Goal: Task Accomplishment & Management: Use online tool/utility

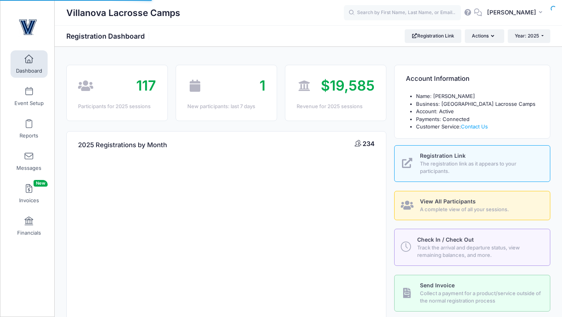
select select
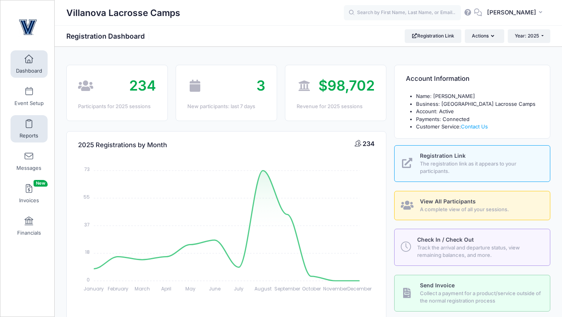
click at [29, 122] on span at bounding box center [29, 124] width 0 height 9
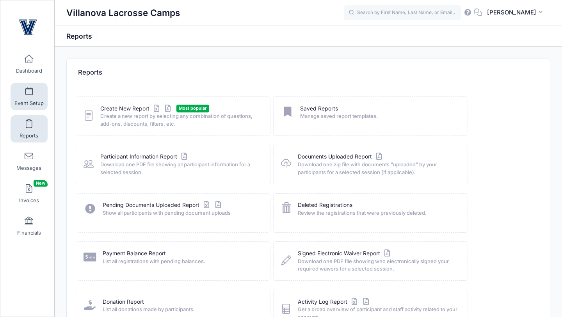
click at [29, 98] on link "Event Setup" at bounding box center [29, 96] width 37 height 27
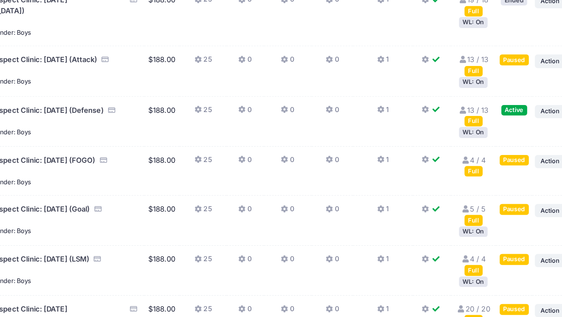
scroll to position [248, 0]
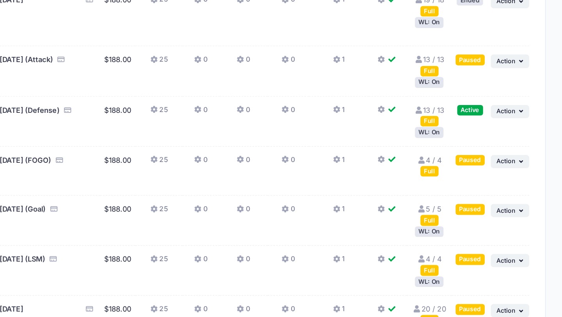
click at [467, 165] on div "Full" at bounding box center [467, 161] width 13 height 7
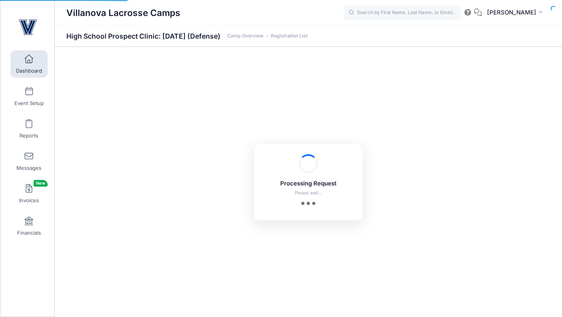
select select "10"
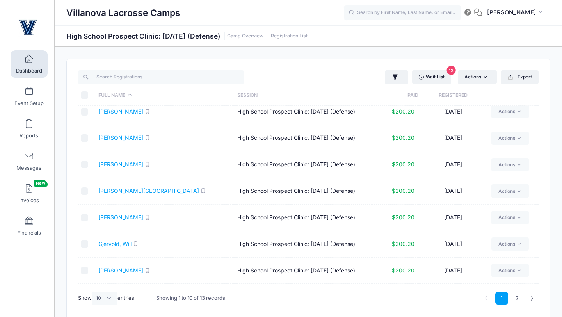
scroll to position [84, 0]
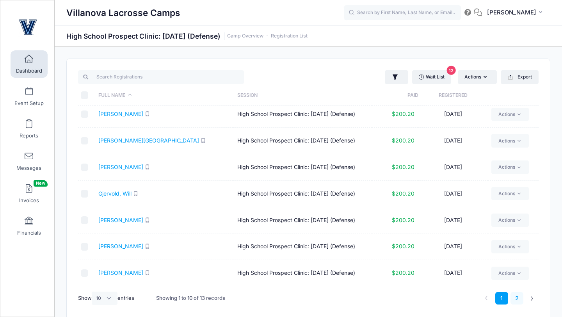
click at [518, 299] on link "2" at bounding box center [516, 298] width 13 height 13
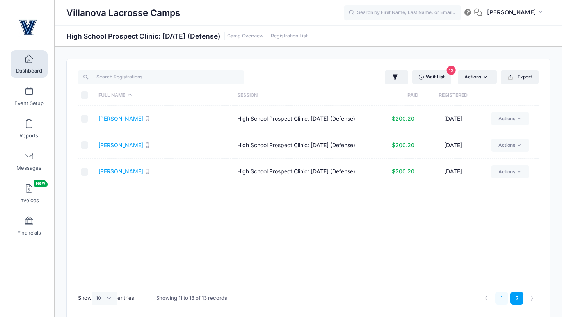
click at [502, 301] on link "1" at bounding box center [501, 298] width 13 height 13
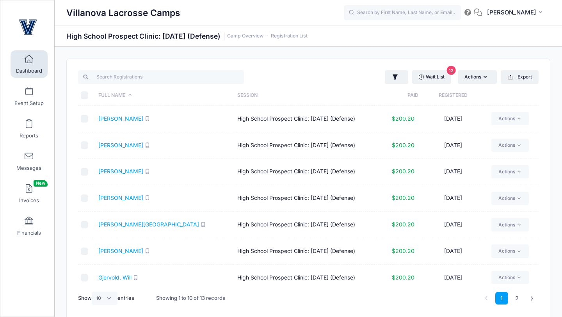
click at [441, 93] on th "Registered" at bounding box center [452, 95] width 69 height 21
click at [29, 122] on span at bounding box center [29, 124] width 0 height 9
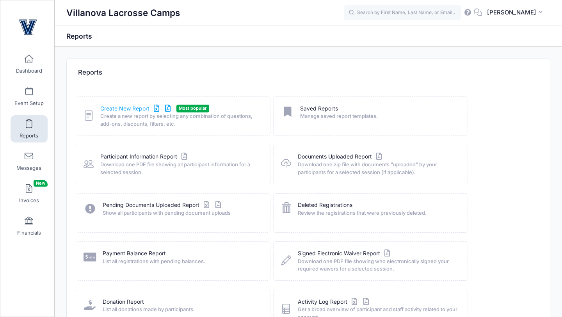
click at [144, 108] on link "Create New Report" at bounding box center [136, 109] width 73 height 8
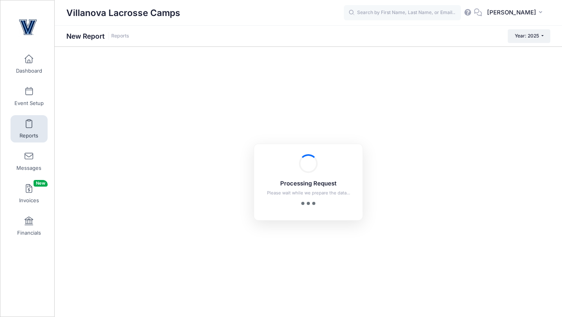
checkbox input "true"
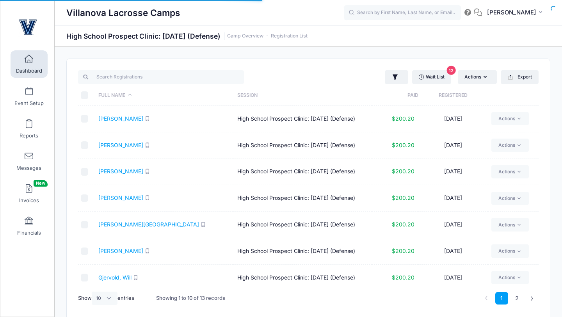
select select "10"
click at [29, 126] on span at bounding box center [29, 124] width 0 height 9
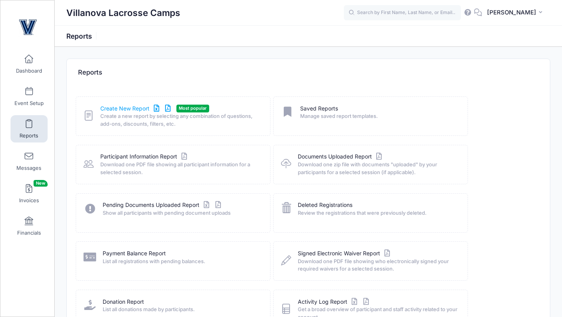
click at [104, 108] on link "Create New Report" at bounding box center [136, 109] width 73 height 8
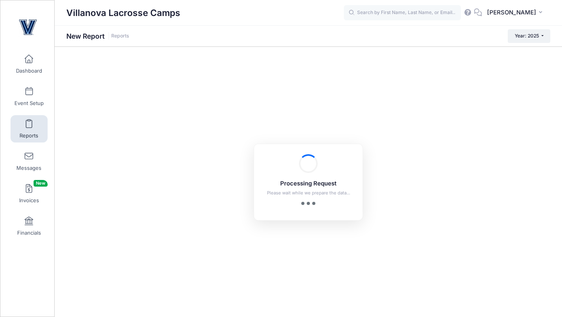
checkbox input "true"
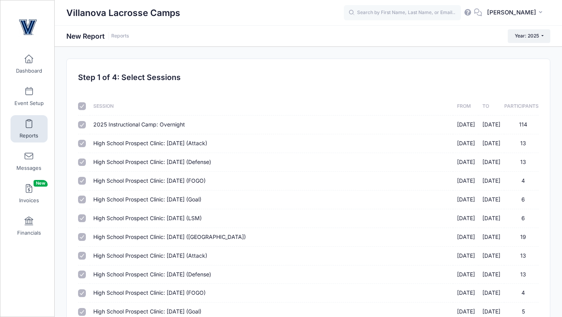
click at [83, 106] on input "checkbox" at bounding box center [82, 106] width 8 height 8
checkbox input "false"
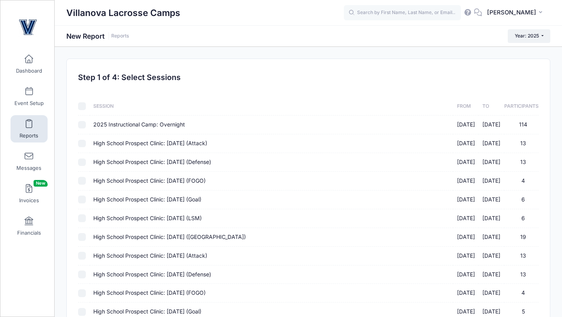
checkbox input "false"
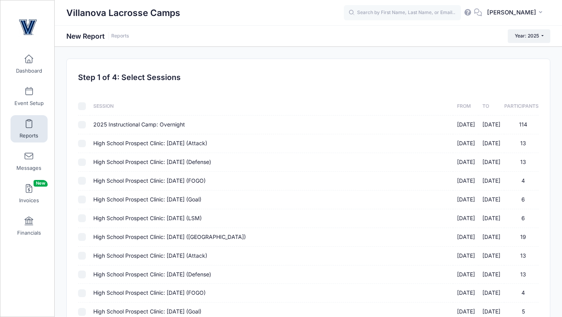
checkbox input "false"
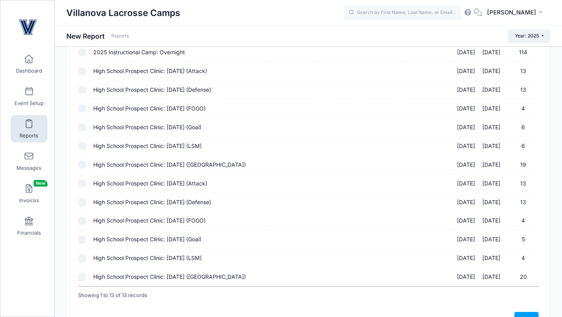
scroll to position [120, 0]
